Goal: Use online tool/utility: Utilize a website feature to perform a specific function

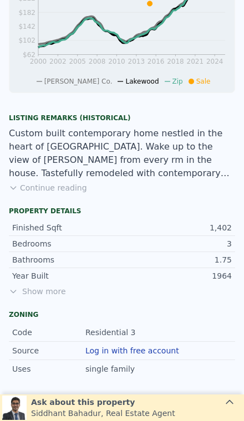
scroll to position [460, 0]
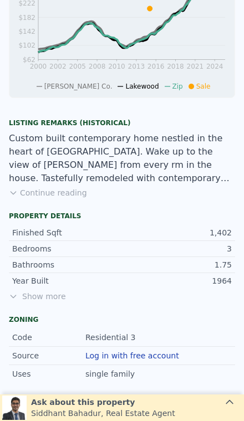
click at [44, 195] on button "Continue reading" at bounding box center [48, 192] width 78 height 11
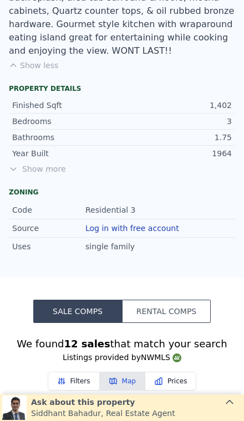
click at [37, 164] on span "Show more" at bounding box center [122, 169] width 226 height 11
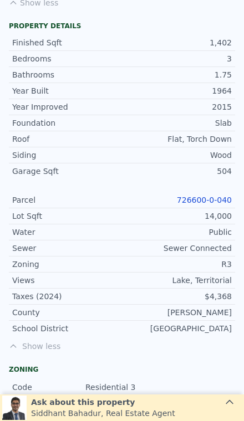
scroll to position [751, 0]
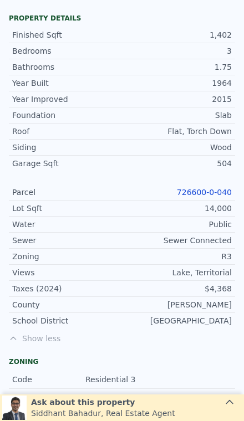
click at [192, 188] on link "726600-0-040" at bounding box center [204, 192] width 55 height 9
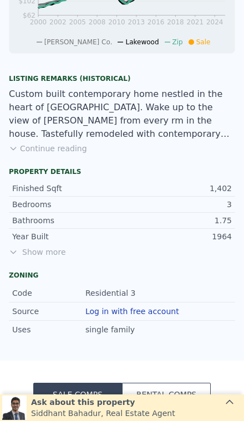
scroll to position [501, 0]
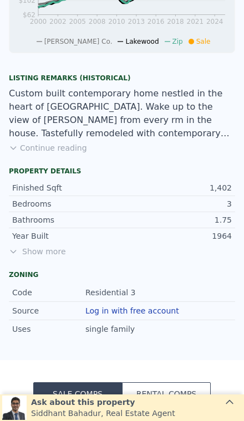
click at [47, 144] on button "Continue reading" at bounding box center [48, 148] width 78 height 11
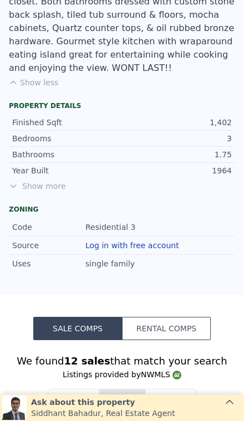
click at [34, 181] on span "Show more" at bounding box center [122, 186] width 226 height 11
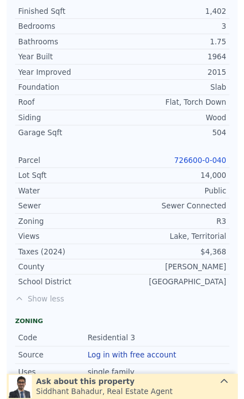
scroll to position [772, 0]
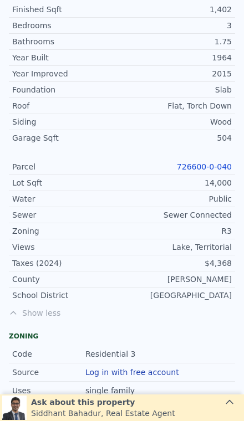
click at [205, 162] on link "726600-0-040" at bounding box center [204, 166] width 55 height 9
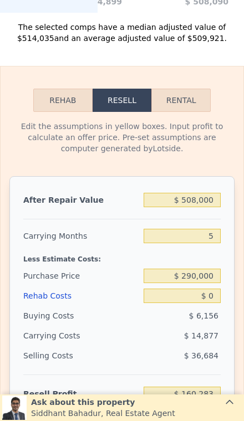
scroll to position [1900, 0]
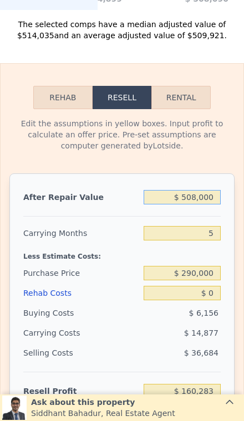
click at [201, 190] on input "$ 508,000" at bounding box center [182, 197] width 77 height 14
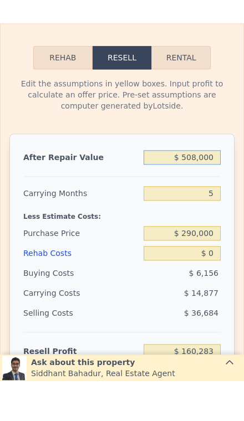
type input "$ 50,000"
type input "-$ 264,376"
type input "$ 58,000"
type input "-$ 256,958"
type input "$ 528,000"
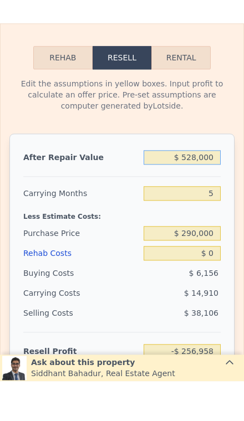
type input "$ 178,828"
type input "$ 5,258,000"
type input "$ 4,564,500"
type input "$ 525,000"
type input "$ 176,046"
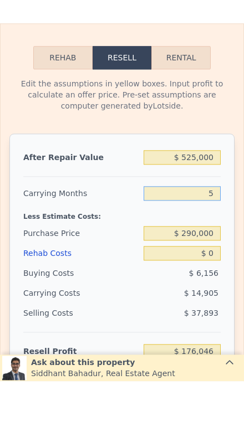
click at [215, 226] on input "5" at bounding box center [182, 233] width 77 height 14
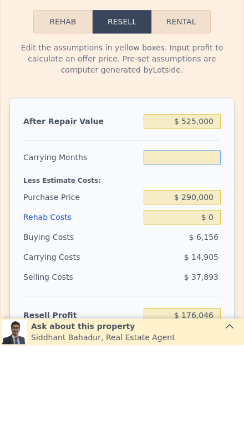
type input "3"
type input "$ 182,008"
type input "3"
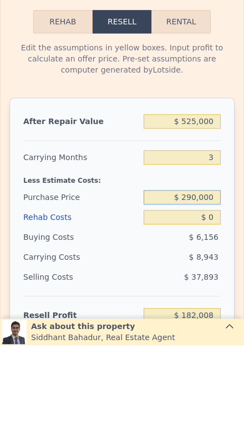
click at [205, 266] on input "$ 290,000" at bounding box center [182, 273] width 77 height 14
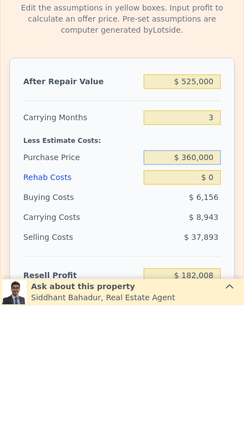
type input "$ 360,000"
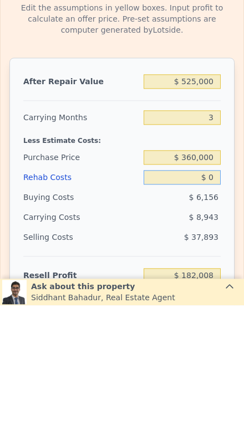
click at [216, 286] on input "$ 0" at bounding box center [182, 293] width 77 height 14
type input "$ 108,975"
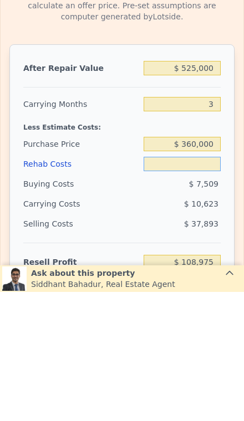
type input "$ 4"
type input "$ 108,971"
type input "$ 40"
type input "$ 108,934"
type input "$ 400"
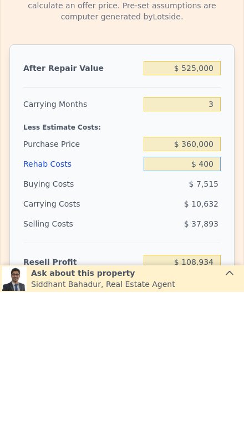
type input "$ 108,560"
type input "$ 4,000"
type input "$ 104,815"
type input "$ 40,000"
type input "$ 67,375"
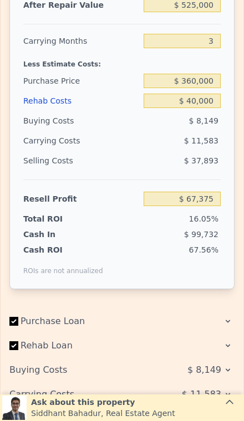
scroll to position [2093, 0]
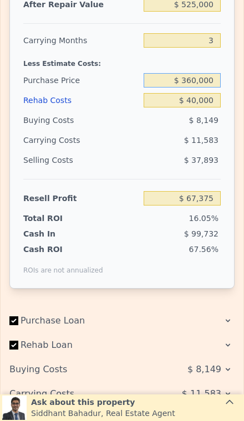
click at [213, 73] on input "$ 360,000" at bounding box center [182, 80] width 77 height 14
type input "$ 380,000"
type input "$ 46,509"
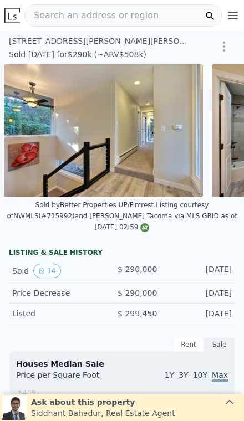
scroll to position [0, 1471]
